Goal: Navigation & Orientation: Find specific page/section

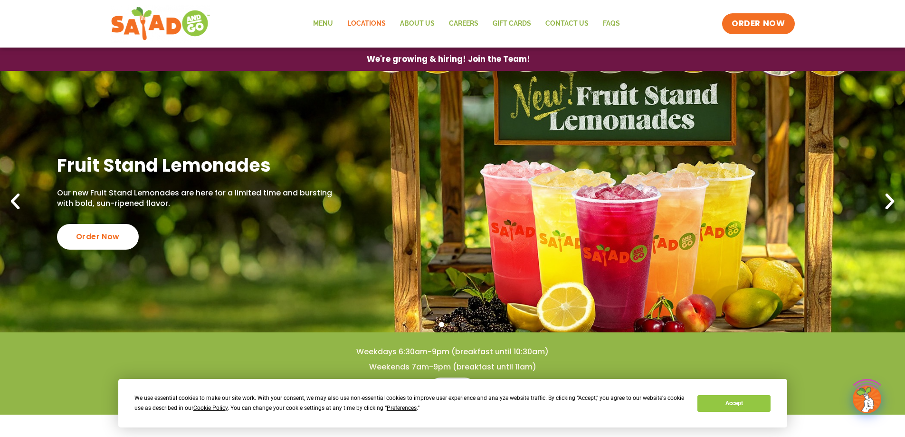
click at [377, 22] on link "Locations" at bounding box center [366, 24] width 53 height 22
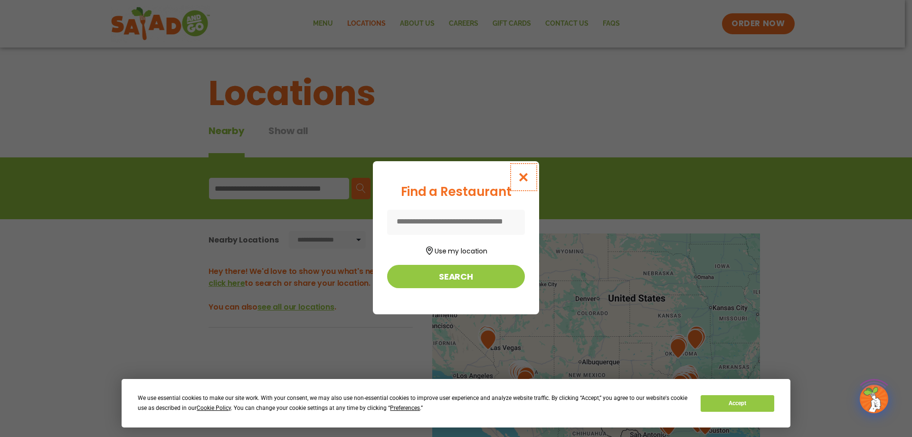
click at [517, 179] on button "Close modal" at bounding box center [523, 177] width 31 height 32
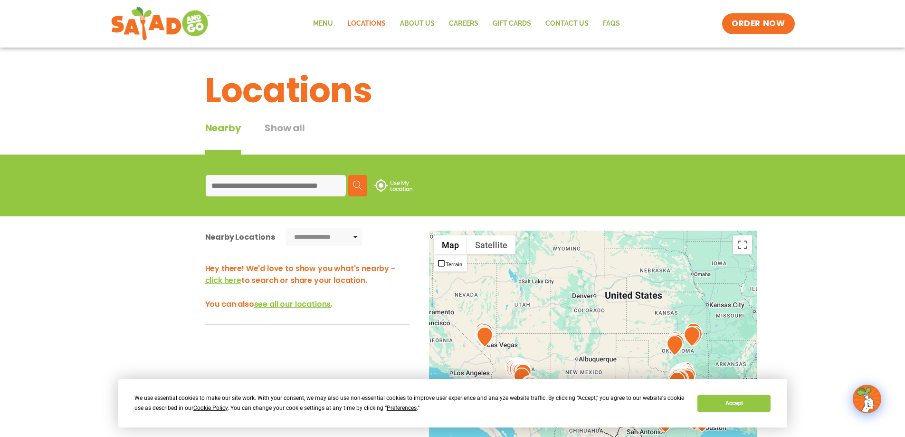
scroll to position [143, 0]
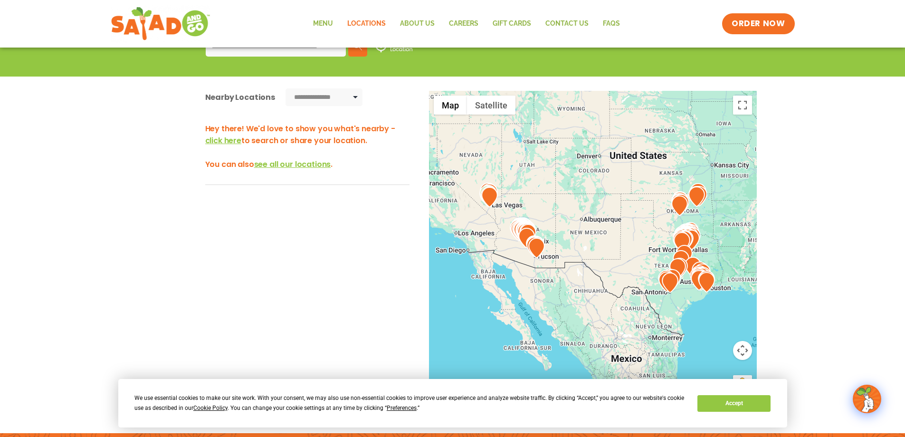
drag, startPoint x: 477, startPoint y: 225, endPoint x: 481, endPoint y: 224, distance: 4.8
click at [481, 224] on div at bounding box center [593, 248] width 328 height 315
click at [523, 230] on div at bounding box center [593, 248] width 328 height 315
click at [549, 233] on div at bounding box center [593, 248] width 328 height 315
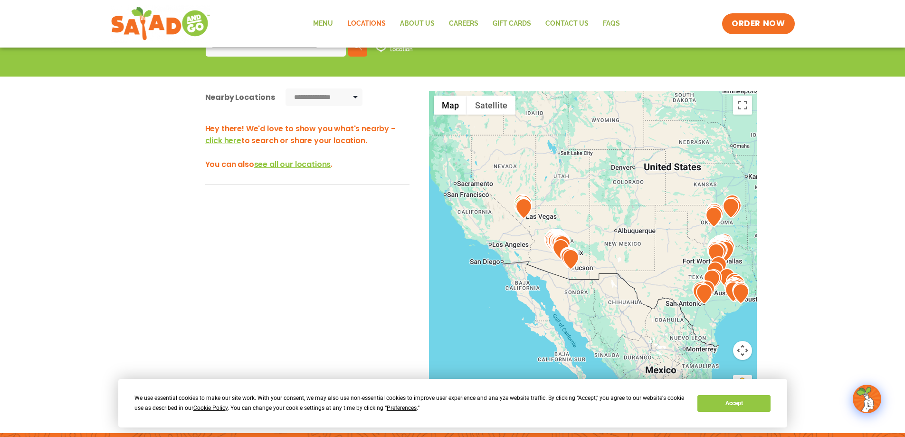
drag, startPoint x: 559, startPoint y: 235, endPoint x: 565, endPoint y: 245, distance: 12.1
click at [565, 245] on img at bounding box center [561, 249] width 17 height 20
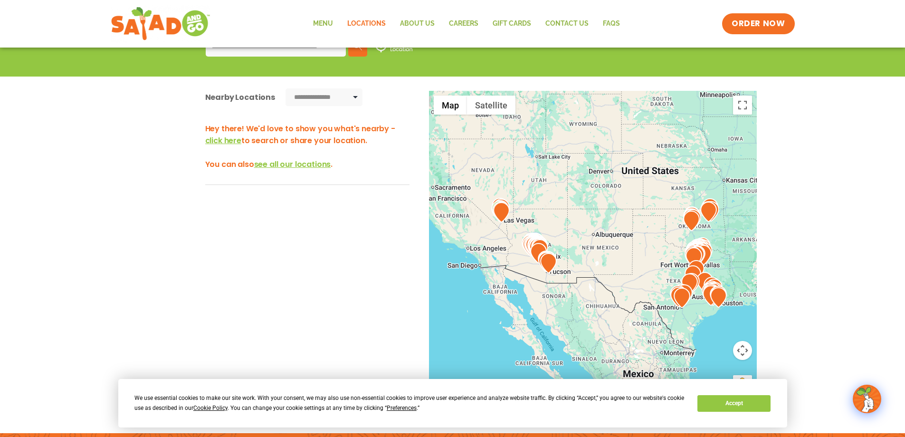
drag, startPoint x: 651, startPoint y: 237, endPoint x: 628, endPoint y: 240, distance: 24.0
click at [628, 240] on div at bounding box center [593, 248] width 328 height 315
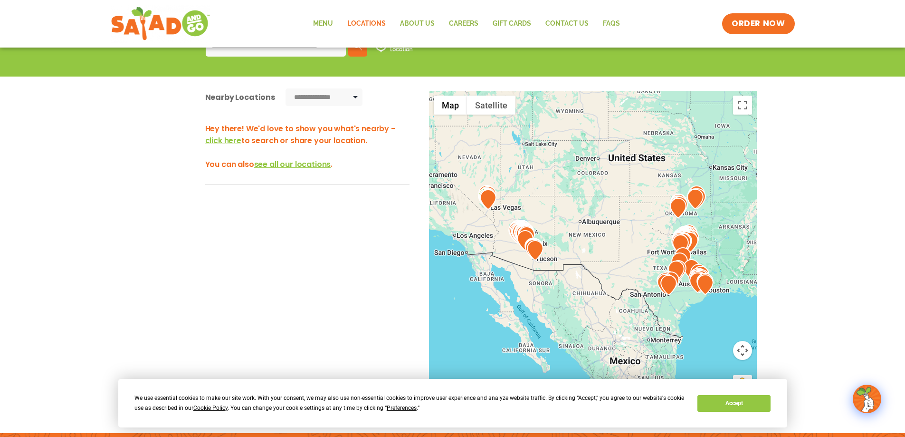
drag, startPoint x: 637, startPoint y: 283, endPoint x: 620, endPoint y: 269, distance: 21.7
click at [620, 269] on div at bounding box center [593, 248] width 328 height 315
